Goal: Transaction & Acquisition: Purchase product/service

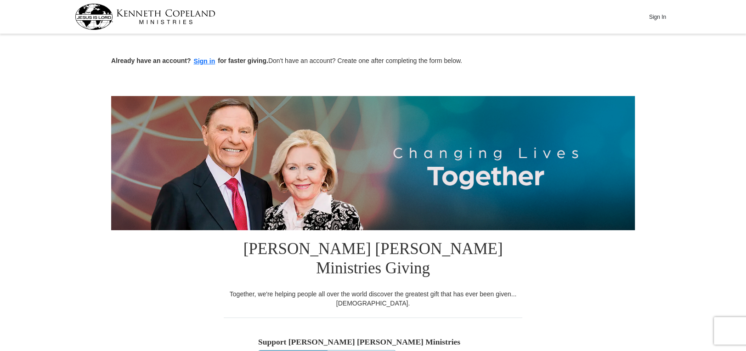
scroll to position [184, 0]
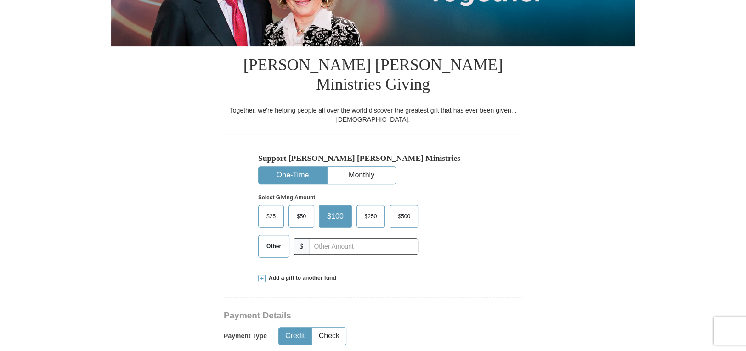
click at [402, 209] on span "$500" at bounding box center [404, 216] width 22 height 14
click at [0, 0] on input "$500" at bounding box center [0, 0] width 0 height 0
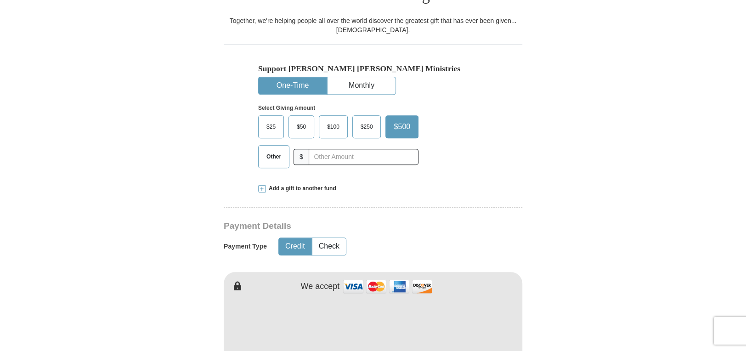
scroll to position [275, 0]
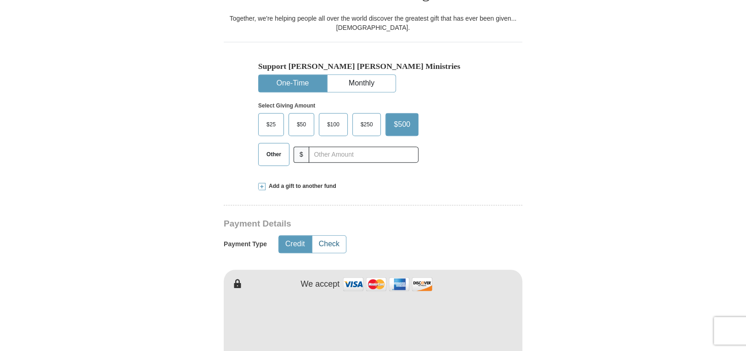
click at [328, 236] on button "Check" at bounding box center [329, 244] width 34 height 17
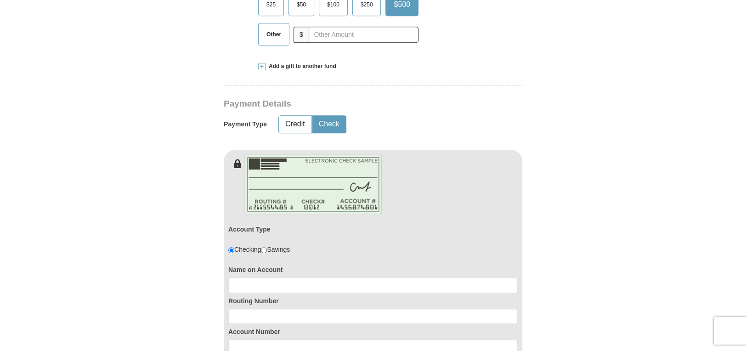
scroll to position [505, 0]
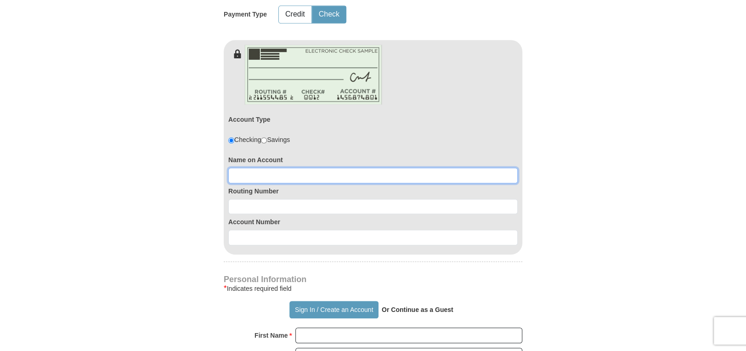
click at [245, 168] on input at bounding box center [372, 176] width 289 height 16
type input "[PERSON_NAME]"
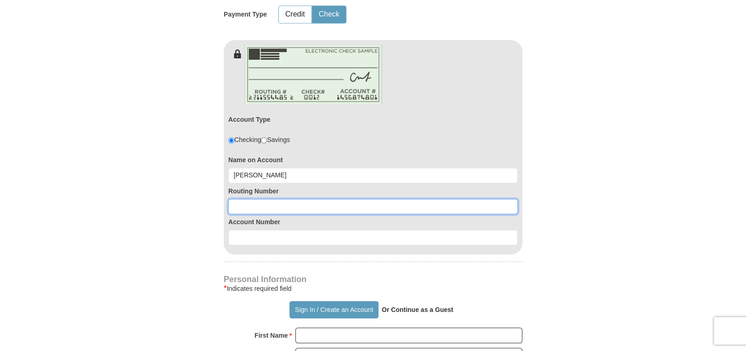
click at [254, 199] on input at bounding box center [372, 207] width 289 height 16
type input "031312738"
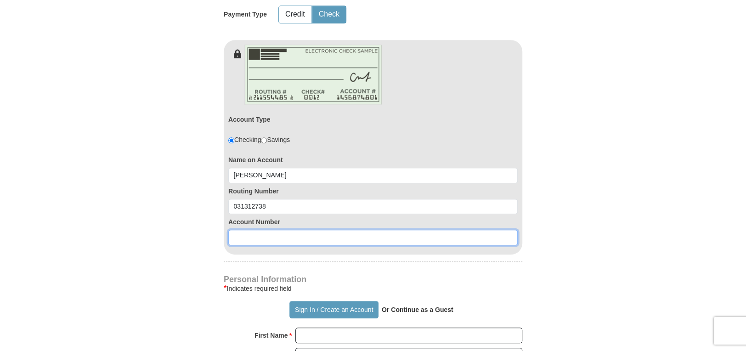
click at [259, 230] on input at bounding box center [372, 238] width 289 height 16
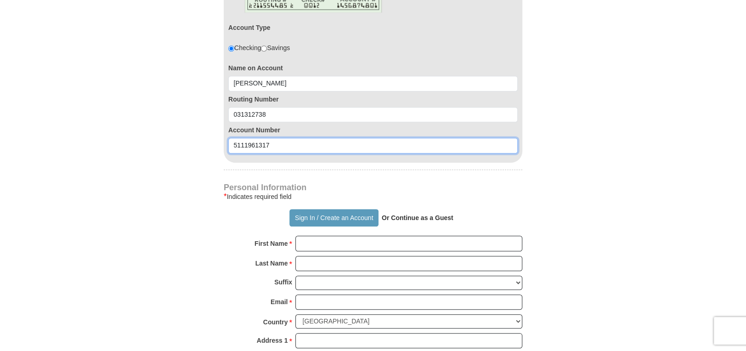
scroll to position [643, 0]
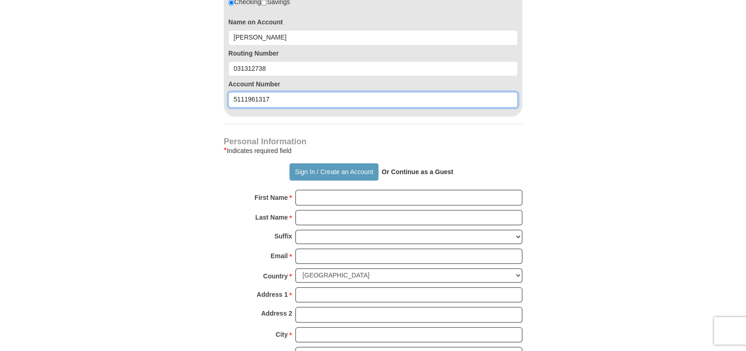
type input "5111961317"
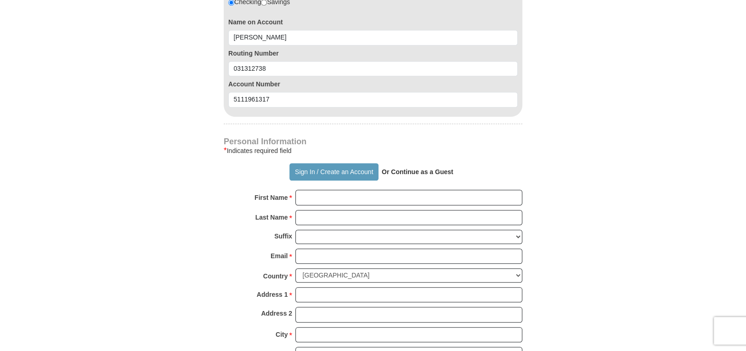
click at [404, 168] on strong "Or Continue as a Guest" at bounding box center [417, 171] width 72 height 7
click at [413, 168] on strong "Or Continue as a Guest" at bounding box center [417, 171] width 72 height 7
click at [310, 190] on input "First Name *" at bounding box center [408, 198] width 227 height 16
type input "[PERSON_NAME]"
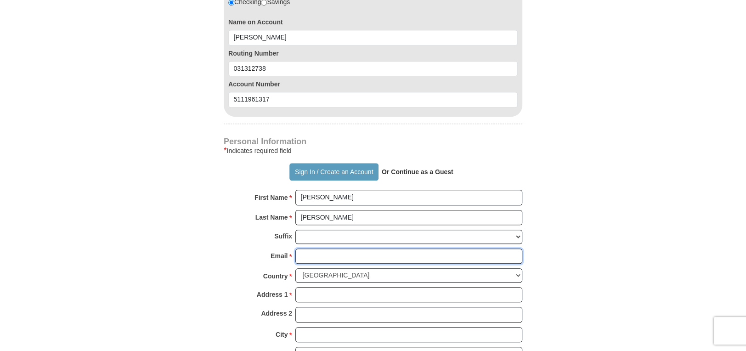
type input "[EMAIL_ADDRESS][DOMAIN_NAME]"
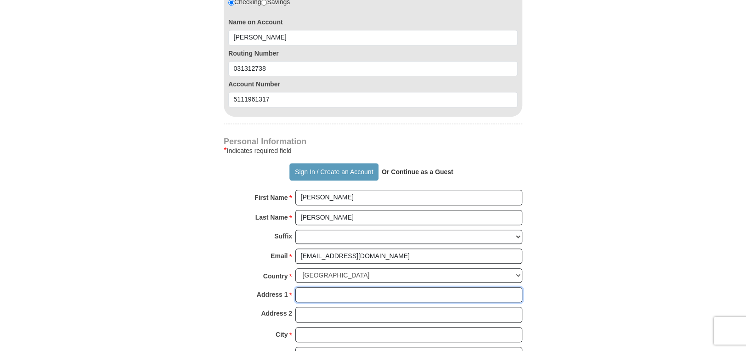
type input "[STREET_ADDRESS]"
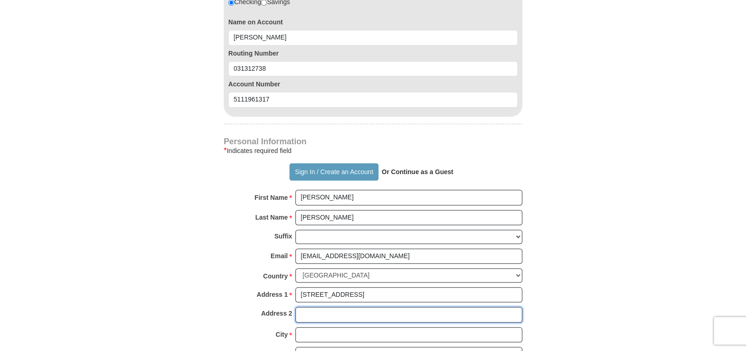
type input "[GEOGRAPHIC_DATA], [GEOGRAPHIC_DATA] 17325"
type input "Gettysburg"
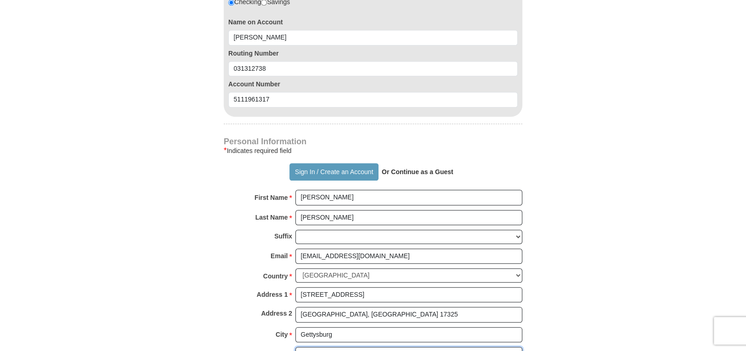
select select "PA"
type input "17325"
type input "7172533168"
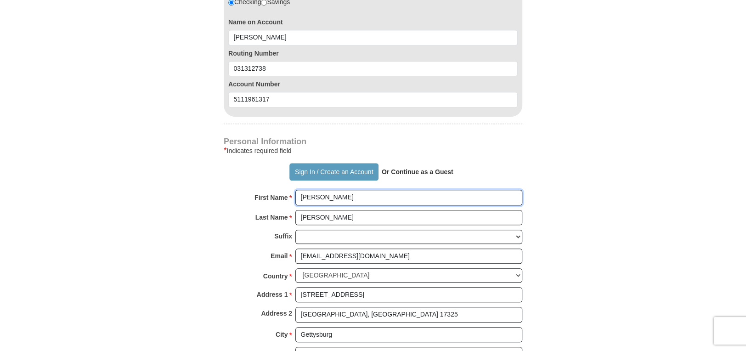
scroll to position [735, 0]
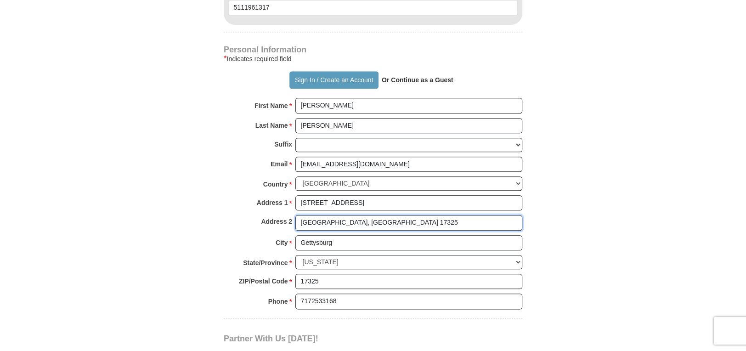
drag, startPoint x: 369, startPoint y: 202, endPoint x: 216, endPoint y: 194, distance: 153.1
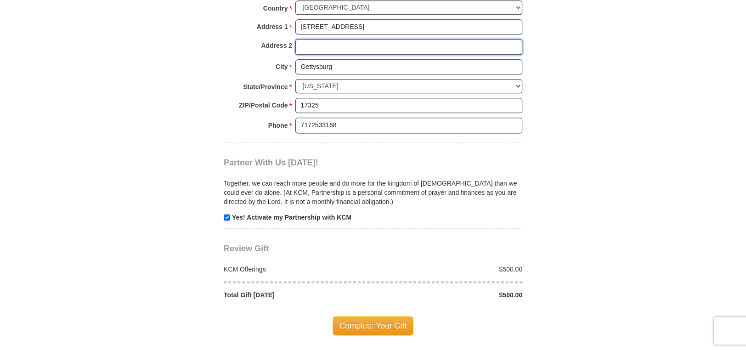
scroll to position [964, 0]
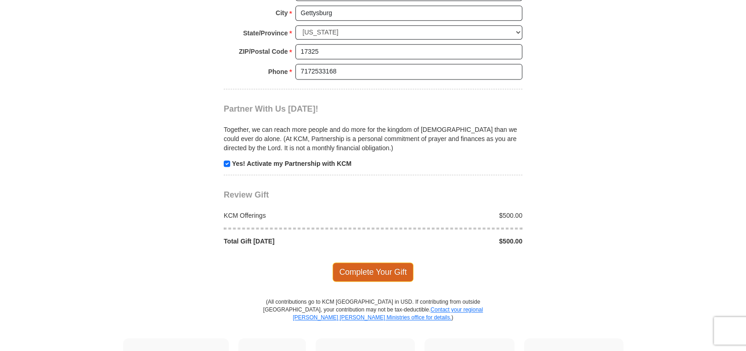
click at [367, 262] on span "Complete Your Gift" at bounding box center [372, 271] width 81 height 19
